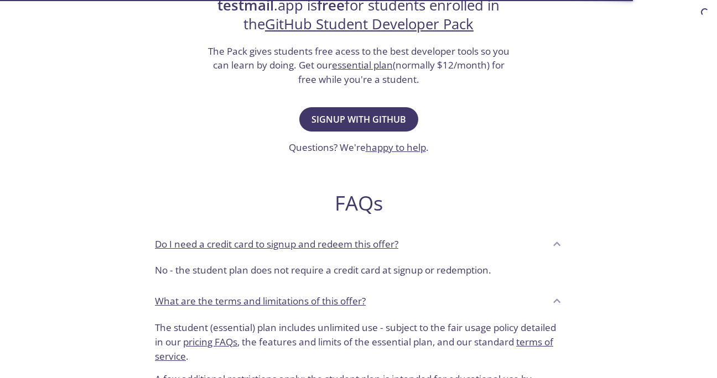
scroll to position [251, 0]
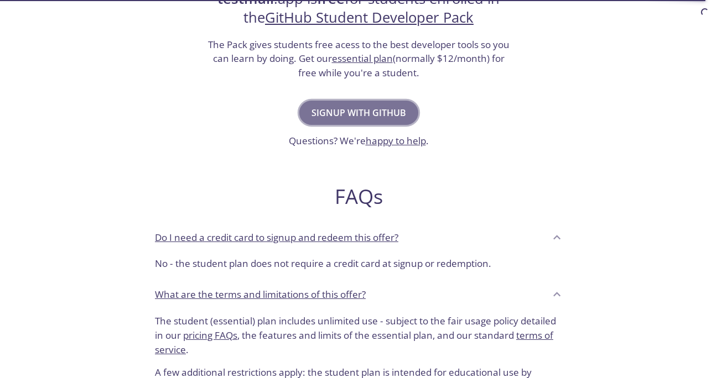
click at [328, 114] on span "Signup with GitHub" at bounding box center [358, 112] width 95 height 15
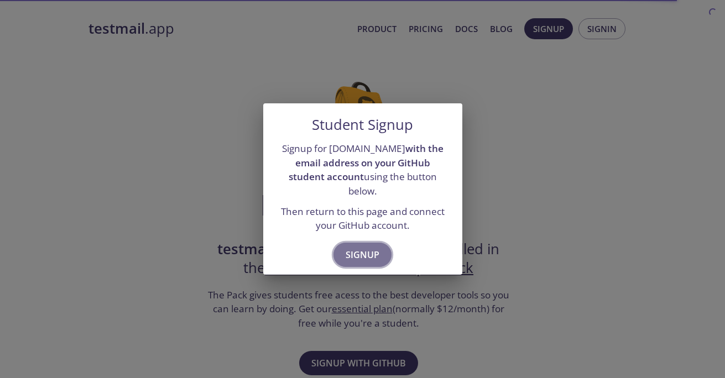
click at [348, 253] on span "Signup" at bounding box center [363, 254] width 34 height 15
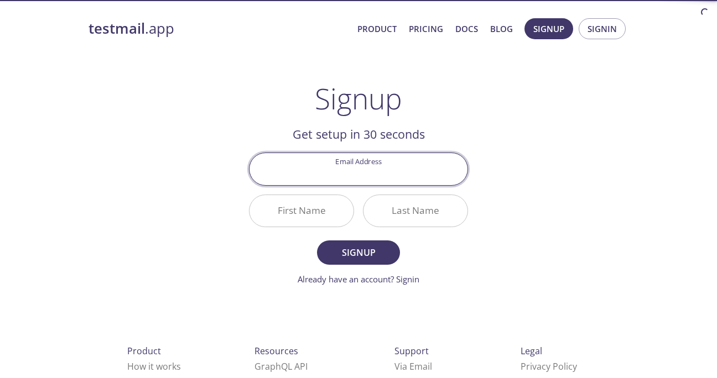
click at [332, 176] on input "Email Address" at bounding box center [358, 169] width 218 height 32
type input "[EMAIL_ADDRESS][DOMAIN_NAME]"
type input "Akash"
type input "Wani"
click at [334, 247] on span "Signup" at bounding box center [358, 252] width 59 height 15
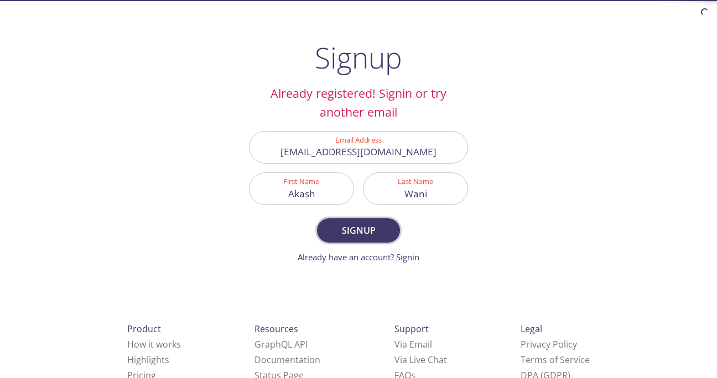
scroll to position [55, 0]
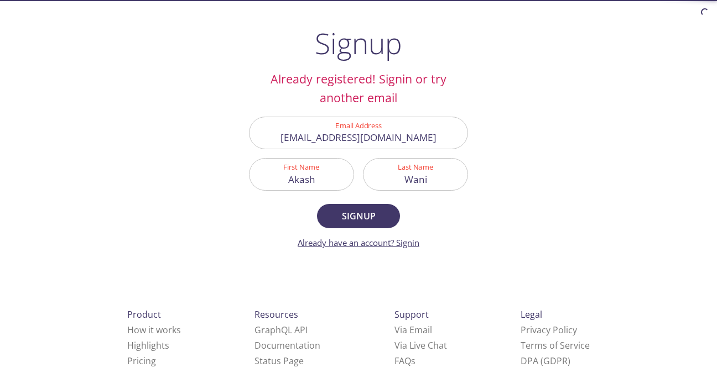
click at [386, 244] on link "Already have an account? Signin" at bounding box center [359, 242] width 122 height 11
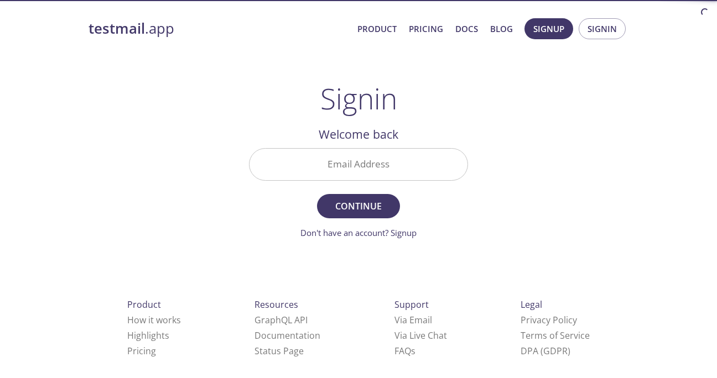
click at [362, 170] on input "Email Address" at bounding box center [358, 165] width 218 height 32
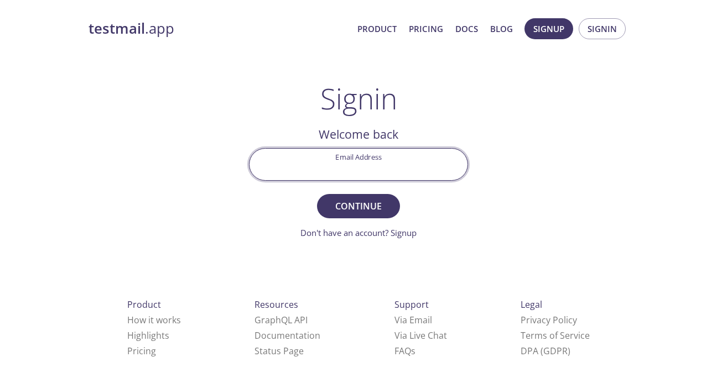
type input "[EMAIL_ADDRESS][DOMAIN_NAME]"
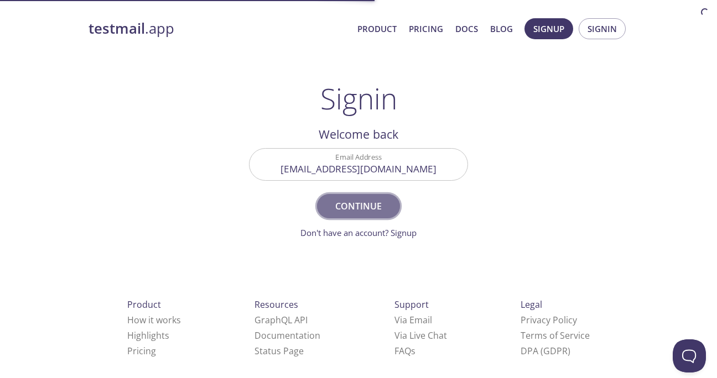
click at [358, 205] on span "Continue" at bounding box center [358, 206] width 59 height 15
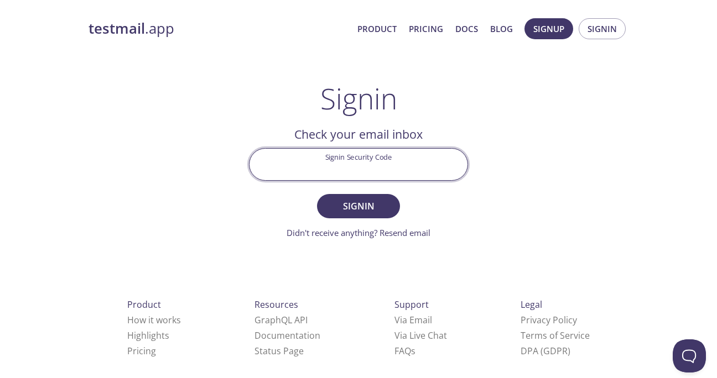
click at [350, 168] on input "Signin Security Code" at bounding box center [358, 165] width 218 height 32
type input "3GJZ125"
click at [317, 194] on button "Signin" at bounding box center [358, 206] width 83 height 24
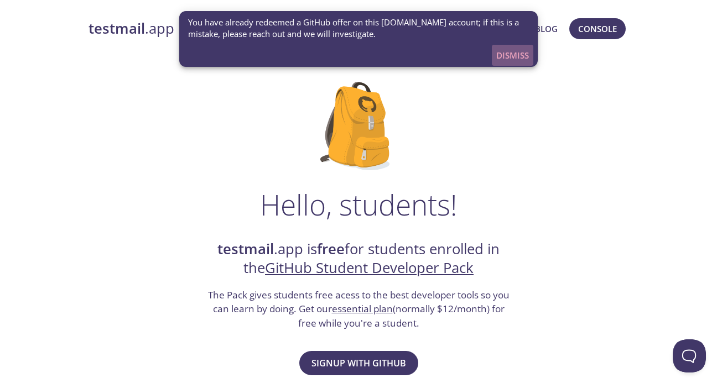
click at [506, 58] on span "Dismiss" at bounding box center [512, 55] width 33 height 14
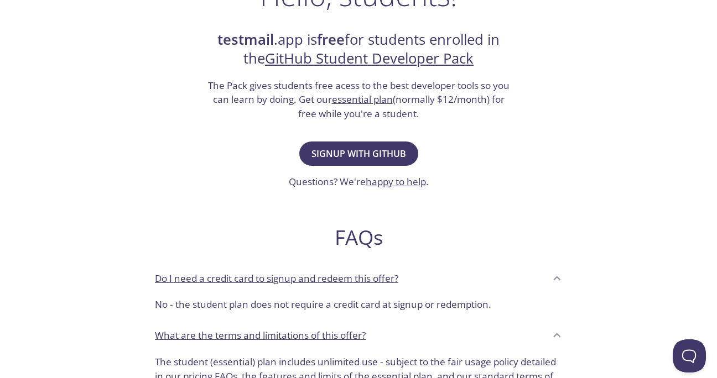
scroll to position [214, 0]
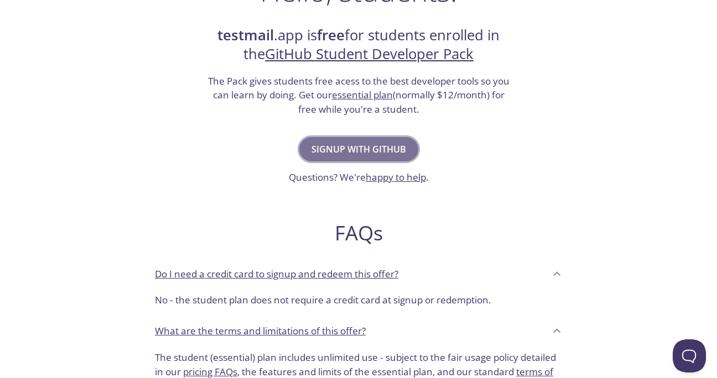
click at [367, 148] on span "Signup with GitHub" at bounding box center [358, 149] width 95 height 15
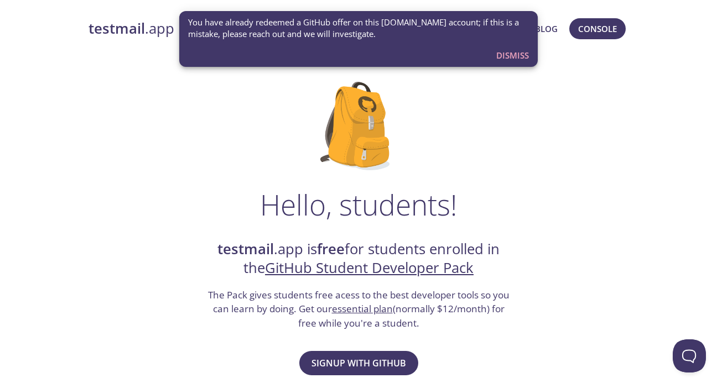
click at [504, 56] on span "Dismiss" at bounding box center [512, 55] width 33 height 14
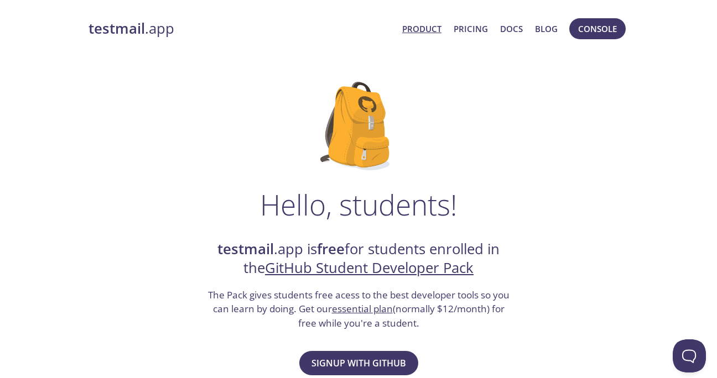
click at [413, 30] on link "Product" at bounding box center [421, 29] width 39 height 14
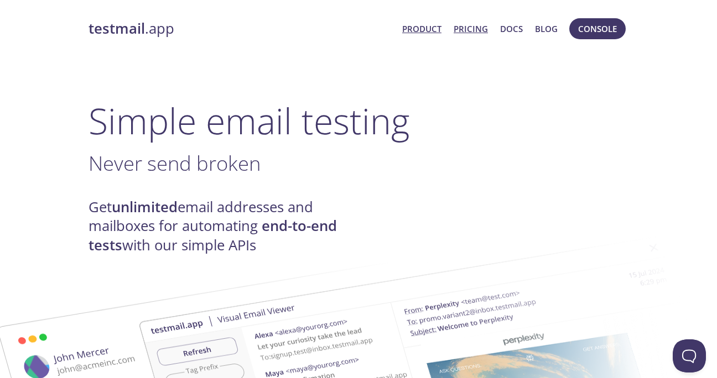
click at [476, 28] on link "Pricing" at bounding box center [471, 29] width 34 height 14
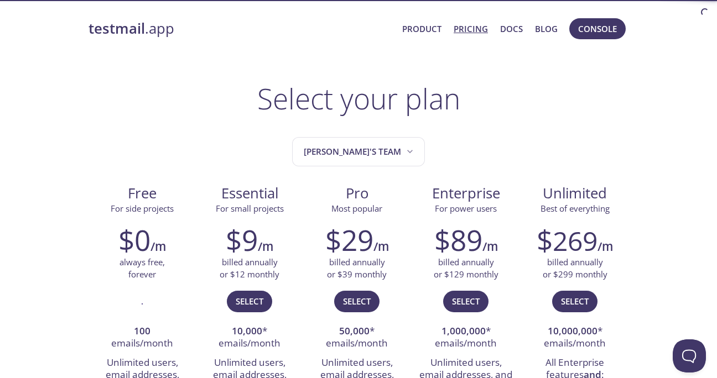
click at [525, 25] on span "Product Pricing Docs Blog" at bounding box center [480, 28] width 168 height 27
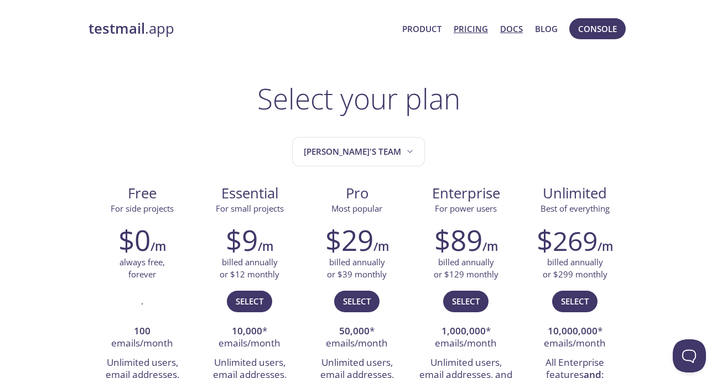
click at [511, 27] on link "Docs" at bounding box center [511, 29] width 23 height 14
click at [588, 25] on span "Console" at bounding box center [597, 29] width 39 height 14
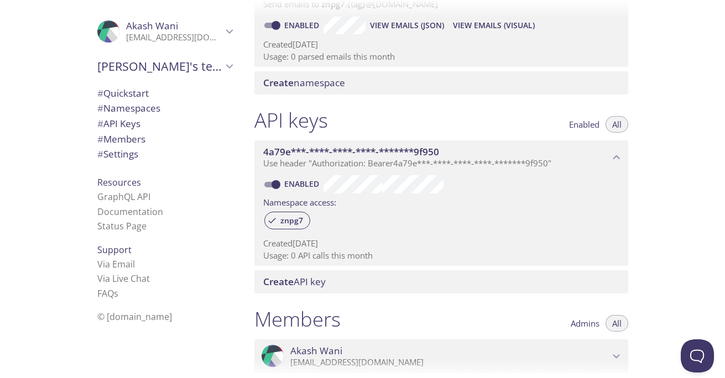
scroll to position [187, 0]
